Goal: Task Accomplishment & Management: Complete application form

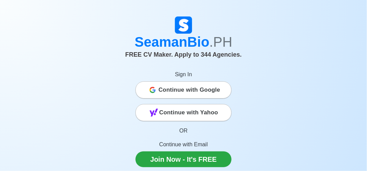
click at [184, 93] on span "Continue with Google" at bounding box center [190, 90] width 62 height 14
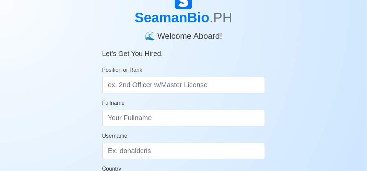
scroll to position [34, 0]
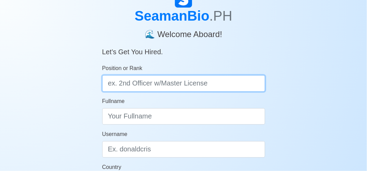
click at [167, 83] on input "Position or Rank" at bounding box center [183, 83] width 163 height 16
type input "w"
type input "d"
click at [152, 82] on input "Position or Rank" at bounding box center [183, 83] width 163 height 16
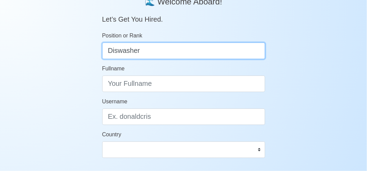
scroll to position [69, 0]
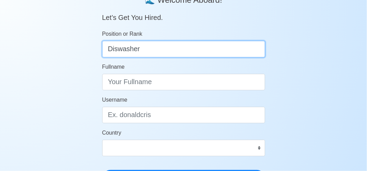
type input "Diswasher"
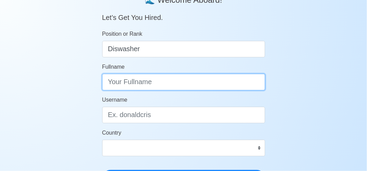
click at [156, 79] on input "Fullname" at bounding box center [183, 82] width 163 height 16
type input "b"
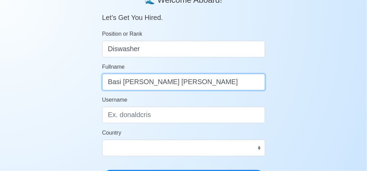
type input "Basi [PERSON_NAME] [PERSON_NAME]"
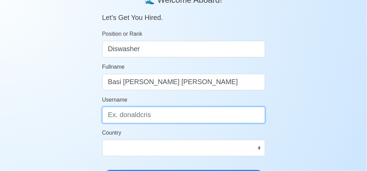
click at [144, 116] on input "Username" at bounding box center [183, 115] width 163 height 16
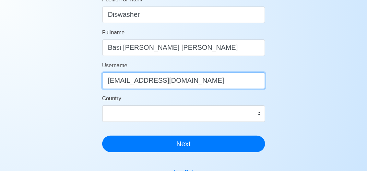
type input "[EMAIL_ADDRESS][DOMAIN_NAME]"
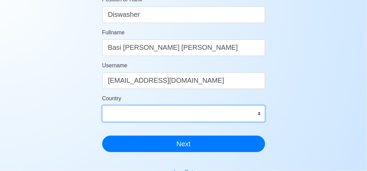
click at [147, 113] on div "Country [GEOGRAPHIC_DATA] [GEOGRAPHIC_DATA] [GEOGRAPHIC_DATA] [GEOGRAPHIC_DATA]…" at bounding box center [183, 107] width 163 height 27
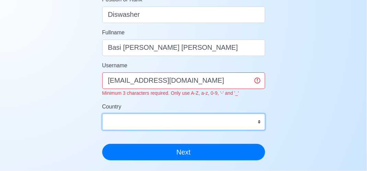
select select "PH"
click at [139, 126] on select "[GEOGRAPHIC_DATA] [GEOGRAPHIC_DATA] [GEOGRAPHIC_DATA] [GEOGRAPHIC_DATA] [US_STA…" at bounding box center [183, 122] width 163 height 16
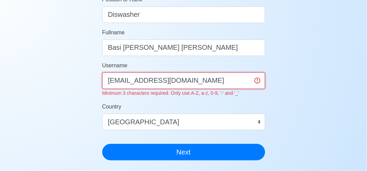
click at [188, 83] on input "[EMAIL_ADDRESS][DOMAIN_NAME]" at bounding box center [183, 80] width 163 height 16
type input "basivince33@gm"
